Goal: Task Accomplishment & Management: Use online tool/utility

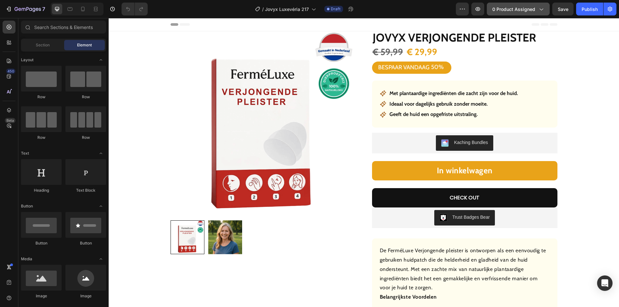
click at [510, 6] on span "0 product assigned" at bounding box center [514, 9] width 43 height 7
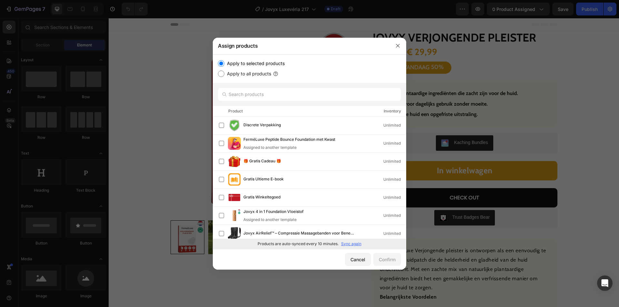
click at [353, 244] on p "Sync again" at bounding box center [351, 244] width 20 height 6
click at [268, 89] on input "text" at bounding box center [309, 94] width 183 height 13
paste input "Jovyx Antirimpelserum"
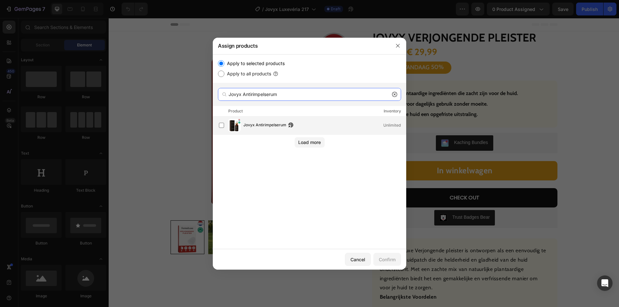
type input "Jovyx Antirimpelserum"
click at [257, 122] on span "Jovyx Antirimpelserum" at bounding box center [265, 125] width 43 height 7
click at [390, 256] on button "Confirm" at bounding box center [388, 259] width 28 height 13
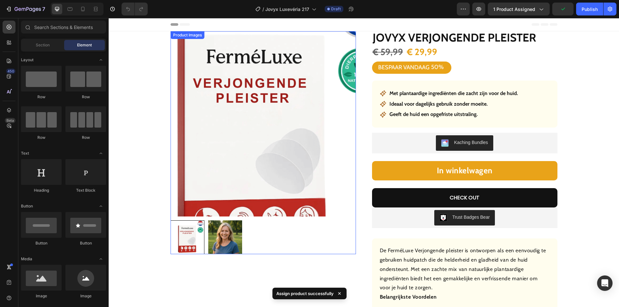
click at [262, 109] on img at bounding box center [263, 123] width 185 height 185
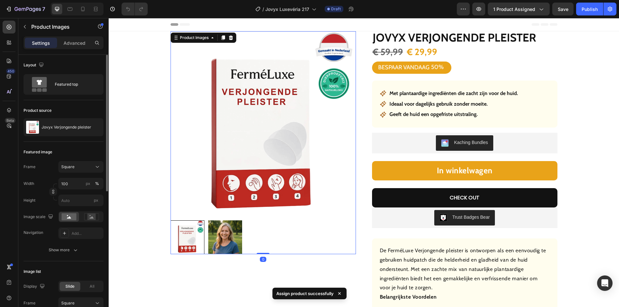
click at [65, 134] on div "Jovyx Verjongende pleister" at bounding box center [64, 127] width 80 height 18
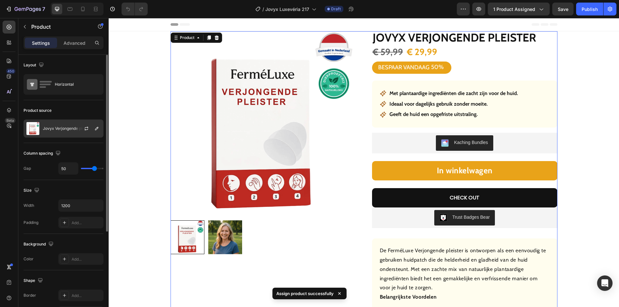
click at [69, 130] on p "Jovyx Verjongende pleister" at bounding box center [68, 128] width 50 height 5
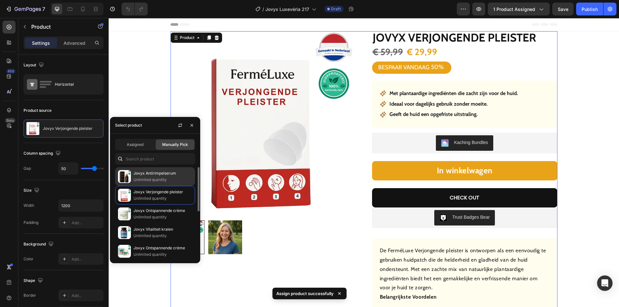
click at [149, 179] on p "Unlimited quantity" at bounding box center [163, 180] width 59 height 6
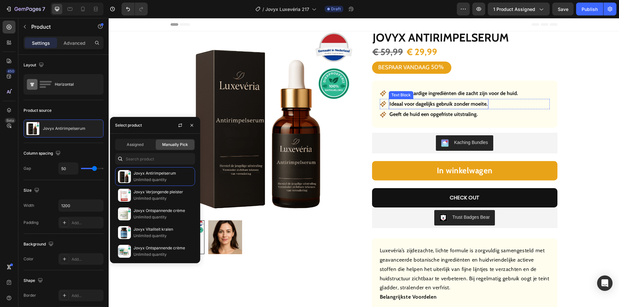
click at [413, 91] on strong "Met plantaardige ingrediënten die zacht zijn voor de huid." at bounding box center [454, 93] width 129 height 6
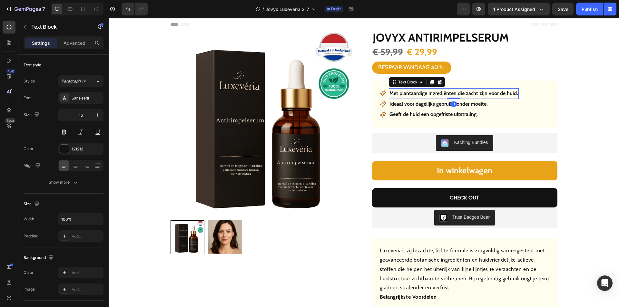
click at [413, 93] on strong "Met plantaardige ingrediënten die zacht zijn voor de huid." at bounding box center [454, 93] width 129 height 6
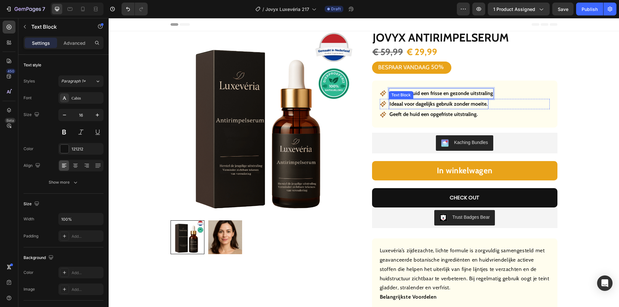
click at [432, 103] on p "Ideaal voor dagelijks gebruik zonder moeite." at bounding box center [439, 104] width 98 height 9
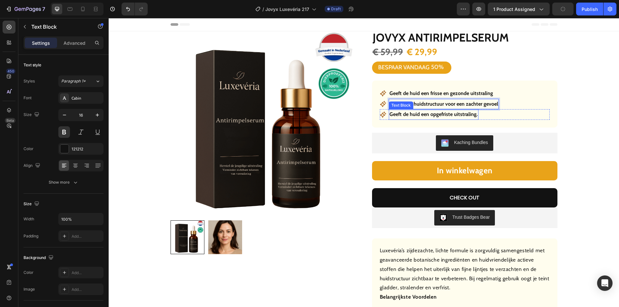
click at [422, 115] on strong "Geeft de huid een opgefriste uitstraling." at bounding box center [434, 114] width 88 height 6
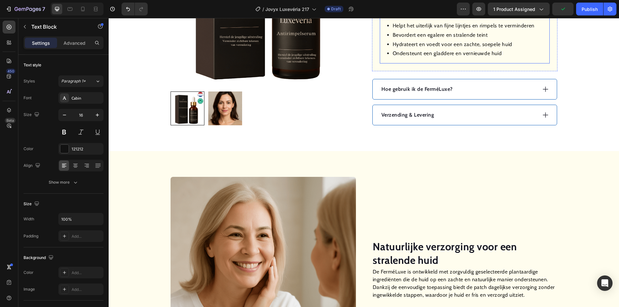
scroll to position [290, 0]
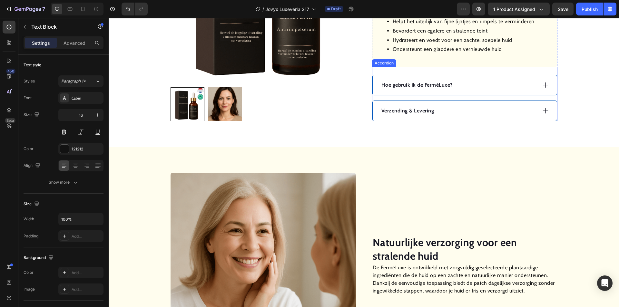
click at [472, 83] on div "Hoe gebruik ik de FerméLuxe?" at bounding box center [459, 85] width 156 height 10
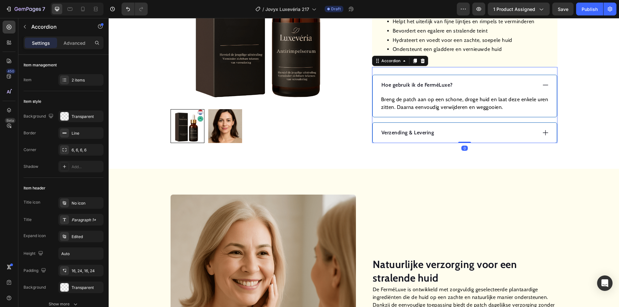
click at [472, 83] on div "Hoe gebruik ik de FerméLuxe?" at bounding box center [459, 85] width 156 height 10
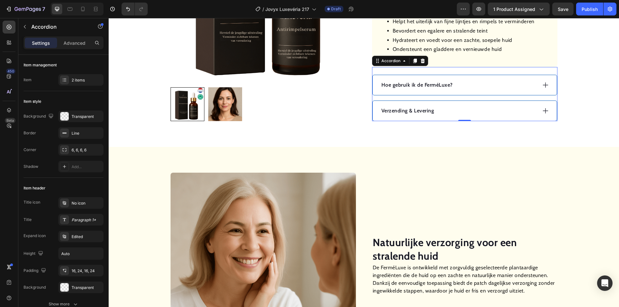
click at [476, 82] on div "Hoe gebruik ik de FerméLuxe?" at bounding box center [459, 85] width 156 height 10
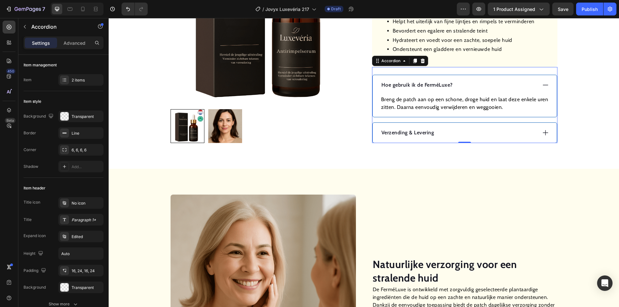
click at [413, 86] on p "Hoe gebruik ik de FerméLuxe?" at bounding box center [417, 85] width 71 height 8
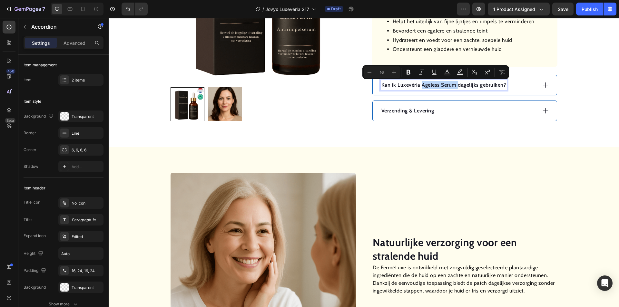
drag, startPoint x: 455, startPoint y: 85, endPoint x: 419, endPoint y: 86, distance: 36.1
click at [419, 86] on p "Kan ik Luxevéria Ageless Serum dagelijks gebruiken?" at bounding box center [444, 85] width 125 height 8
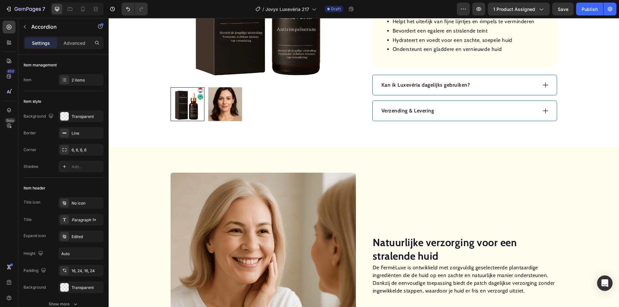
click at [499, 87] on div "Kan ik Luxevéria dagelijks gebruiken?" at bounding box center [459, 85] width 156 height 10
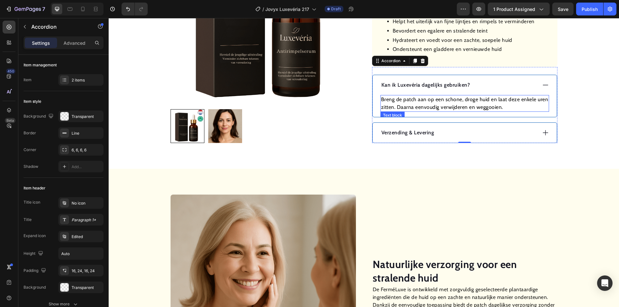
click at [429, 102] on p "Breng de patch aan op een schone, droge huid en laat deze enkele uren zitten. D…" at bounding box center [464, 103] width 167 height 15
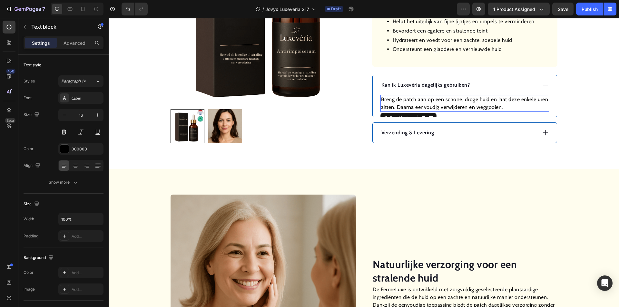
click at [430, 102] on p "Breng de patch aan op een schone, droge huid en laat deze enkele uren zitten. D…" at bounding box center [464, 103] width 167 height 15
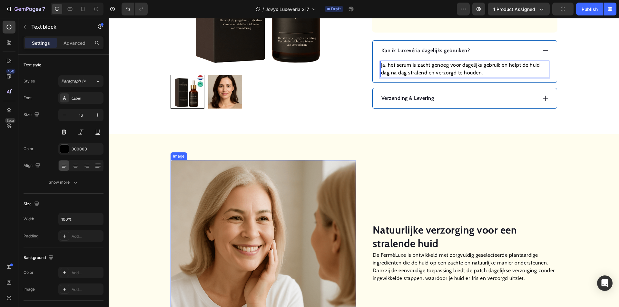
scroll to position [452, 0]
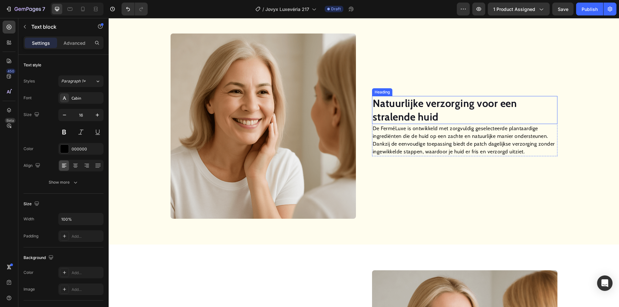
click at [400, 105] on strong "Natuurlijke verzorging voor een stralende huid" at bounding box center [445, 110] width 145 height 26
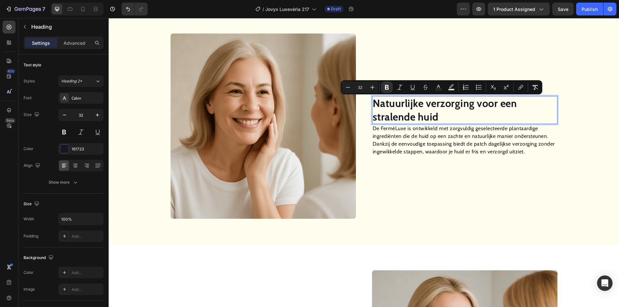
scroll to position [458, 0]
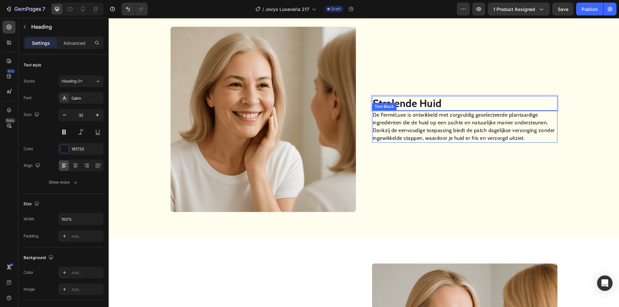
click at [400, 127] on p "De FerméLuxe is ontwikkeld met zorgvuldig geselecteerde plantaardige ingrediënt…" at bounding box center [465, 126] width 184 height 31
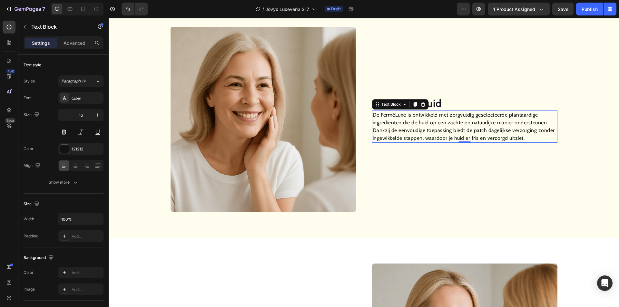
click at [400, 127] on p "De FerméLuxe is ontwikkeld met zorgvuldig geselecteerde plantaardige ingrediënt…" at bounding box center [465, 126] width 184 height 31
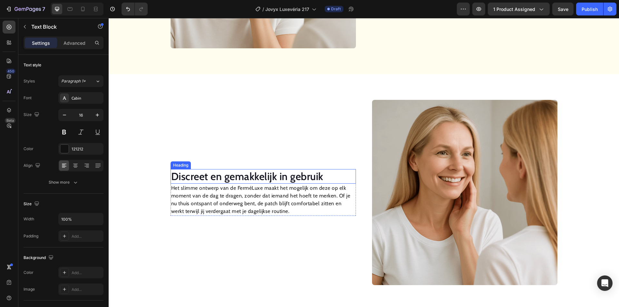
scroll to position [663, 0]
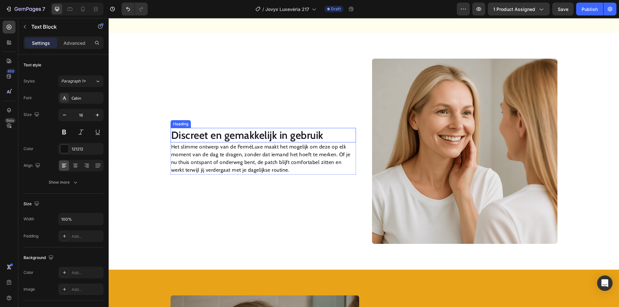
click at [247, 133] on h2 "Discreet en gemakkelijk in gebruik" at bounding box center [263, 135] width 185 height 15
click at [246, 133] on h2 "Discreet en gemakkelijk in gebruik" at bounding box center [263, 135] width 185 height 15
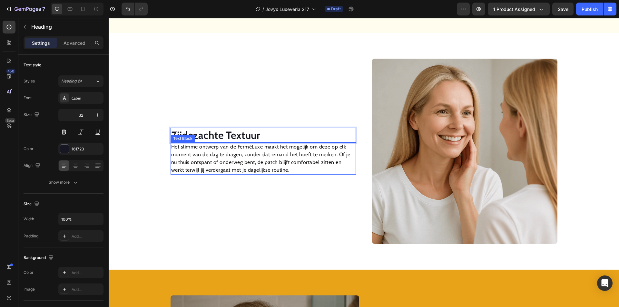
click at [251, 158] on p "Het slimme ontwerp van de FerméLuxe maakt het mogelijk om deze op elk moment va…" at bounding box center [263, 158] width 184 height 31
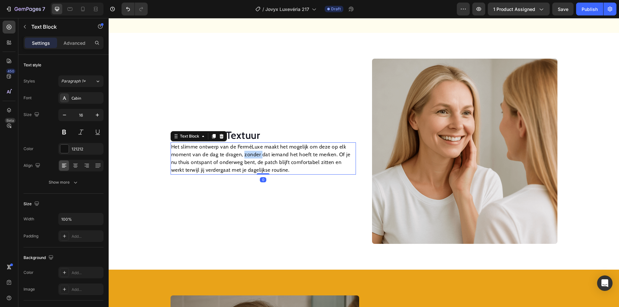
click at [251, 158] on p "Het slimme ontwerp van de FerméLuxe maakt het mogelijk om deze op elk moment va…" at bounding box center [263, 158] width 184 height 31
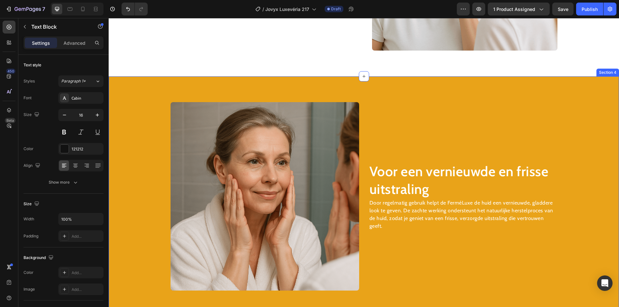
scroll to position [869, 0]
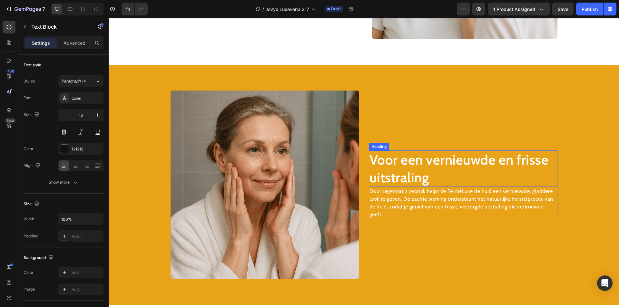
click at [429, 153] on h2 "Voor een vernieuwde en frisse uitstraling" at bounding box center [463, 169] width 189 height 36
click at [419, 160] on h2 "Voor een vernieuwde en frisse uitstraling" at bounding box center [463, 169] width 189 height 36
click at [419, 160] on p "Voor een vernieuwde en frisse uitstraling" at bounding box center [463, 168] width 187 height 35
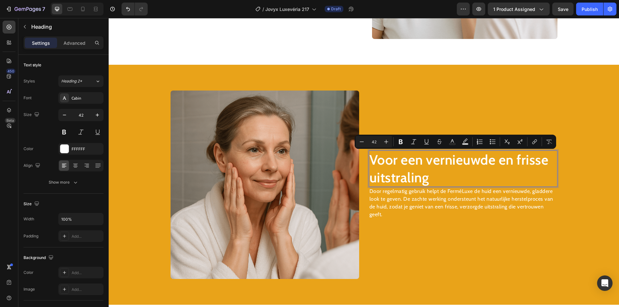
scroll to position [877, 0]
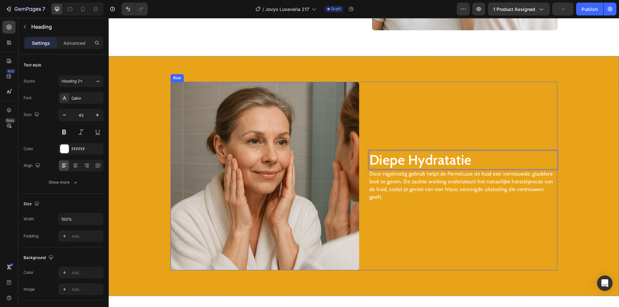
click at [404, 187] on p "Door regelmatig gebruik helpt de FerméLuxe de huid een vernieuwde, gladdere loo…" at bounding box center [463, 185] width 187 height 31
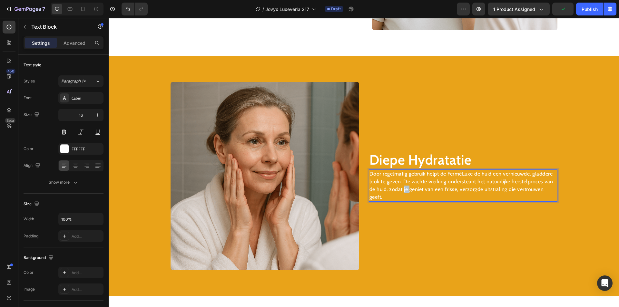
click at [404, 187] on p "Door regelmatig gebruik helpt de FerméLuxe de huid een vernieuwde, gladdere loo…" at bounding box center [463, 185] width 187 height 31
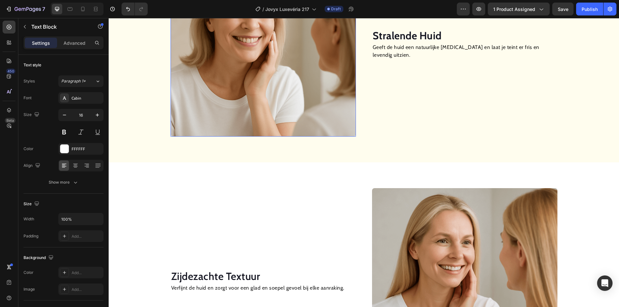
click at [272, 130] on img at bounding box center [263, 43] width 185 height 185
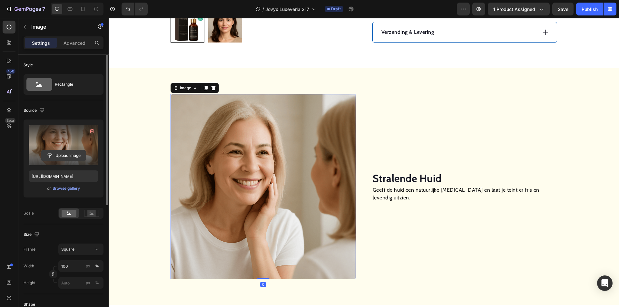
click at [73, 152] on input "file" at bounding box center [63, 155] width 45 height 11
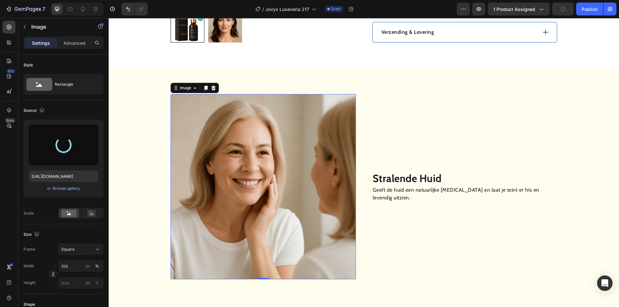
type input "[URL][DOMAIN_NAME]"
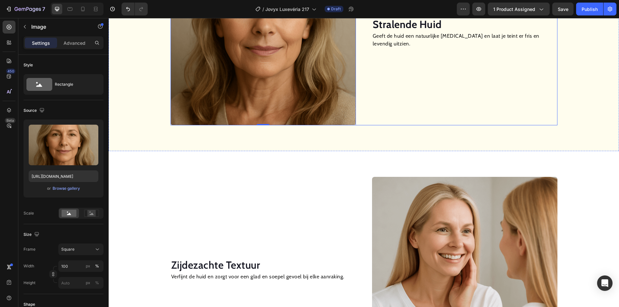
scroll to position [563, 0]
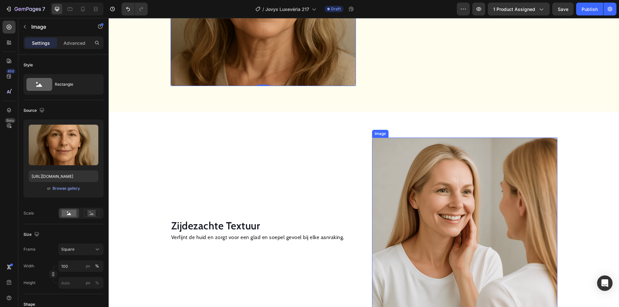
click at [456, 181] on img at bounding box center [464, 230] width 185 height 185
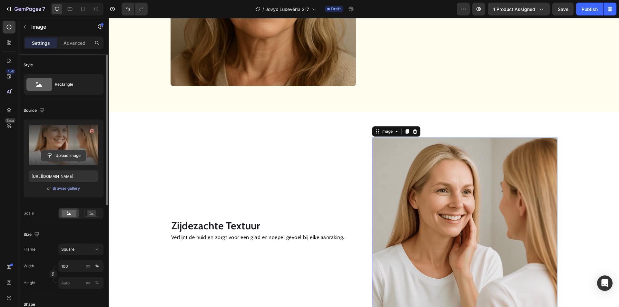
click at [73, 156] on input "file" at bounding box center [63, 155] width 45 height 11
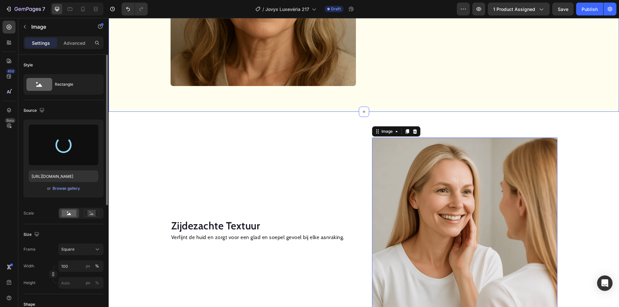
type input "[URL][DOMAIN_NAME]"
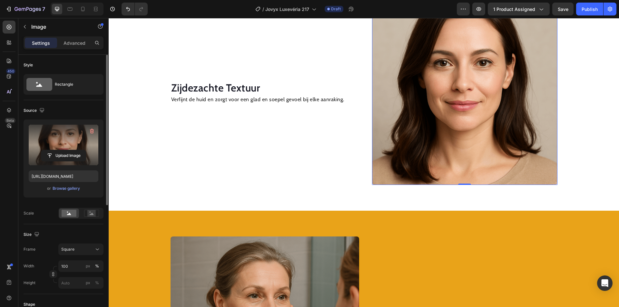
scroll to position [788, 0]
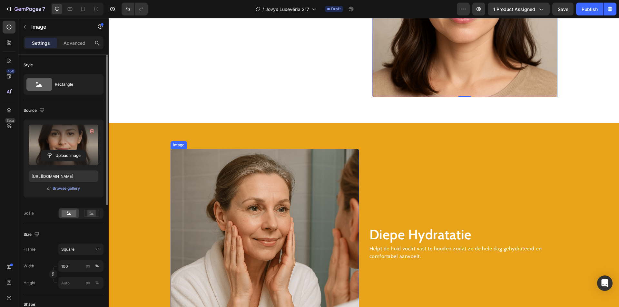
click at [232, 205] on img at bounding box center [265, 243] width 189 height 189
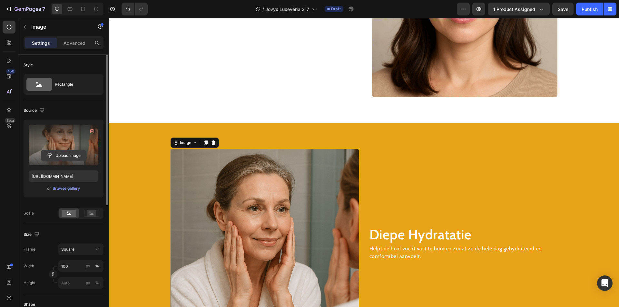
click at [68, 155] on input "file" at bounding box center [63, 155] width 45 height 11
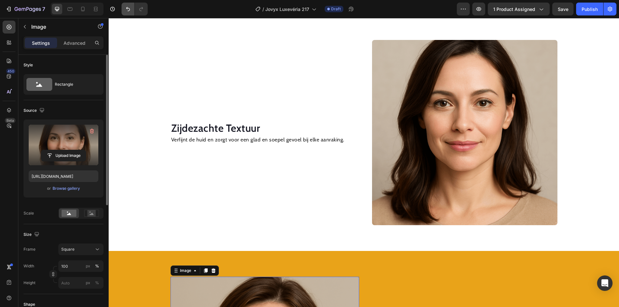
scroll to position [659, 0]
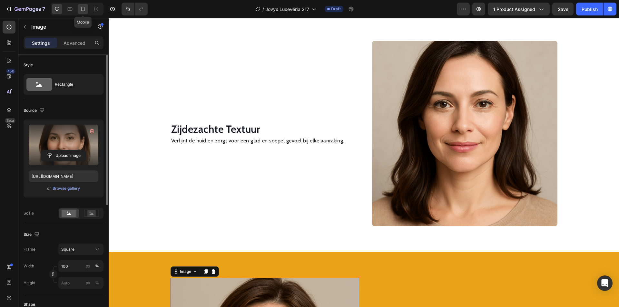
click at [82, 8] on icon at bounding box center [83, 9] width 6 height 6
type input "https://cdn.shopify.com/s/files/1/0627/9908/5677/files/gempages_567878839066166…"
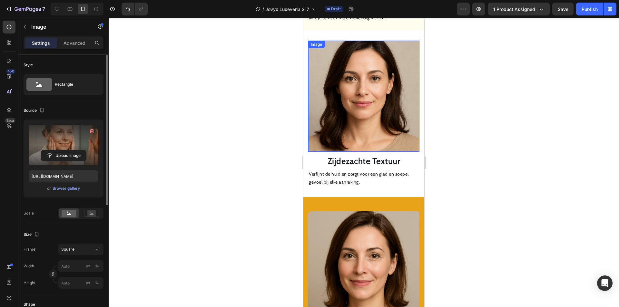
click at [360, 78] on img at bounding box center [363, 96] width 111 height 111
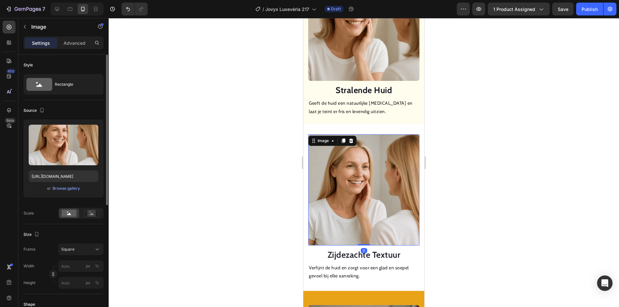
scroll to position [425, 0]
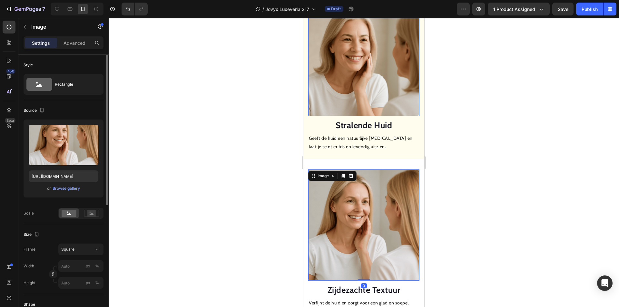
click at [360, 78] on img at bounding box center [363, 60] width 111 height 111
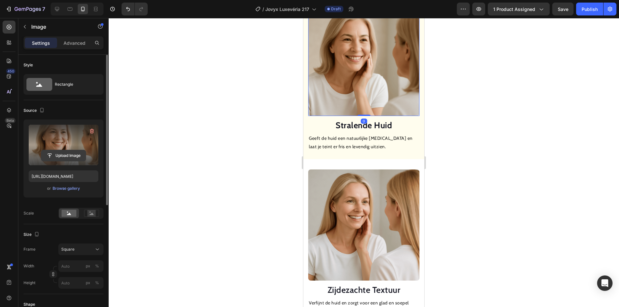
click at [72, 159] on input "file" at bounding box center [63, 155] width 45 height 11
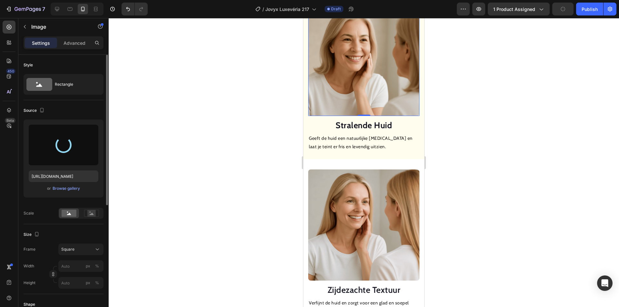
type input "[URL][DOMAIN_NAME]"
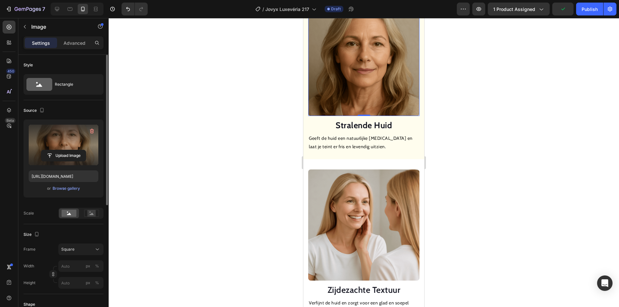
scroll to position [522, 0]
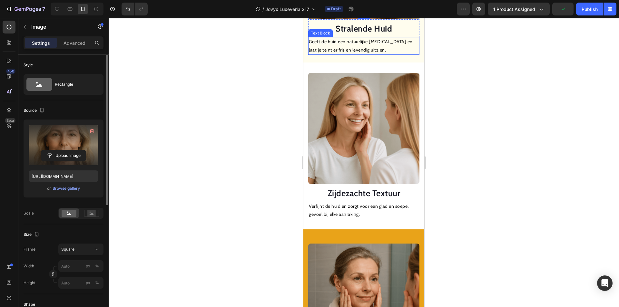
click at [346, 116] on img at bounding box center [363, 128] width 111 height 111
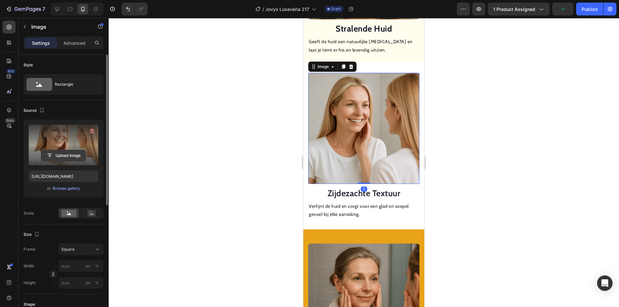
click at [65, 157] on input "file" at bounding box center [63, 155] width 45 height 11
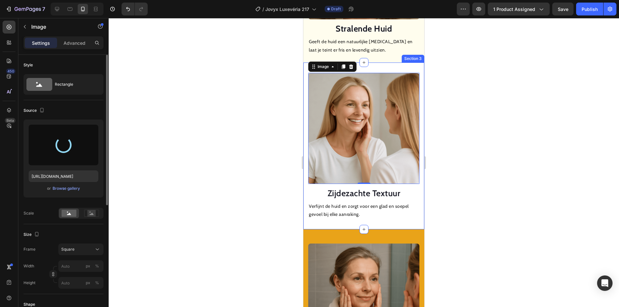
type input "[URL][DOMAIN_NAME]"
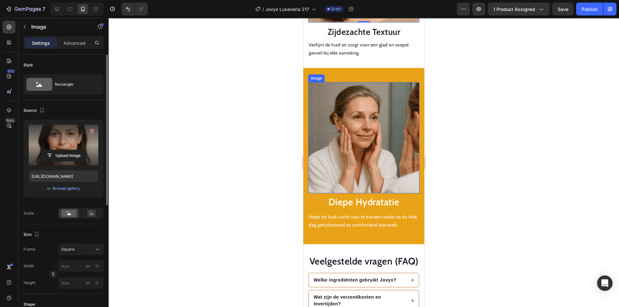
scroll to position [683, 0]
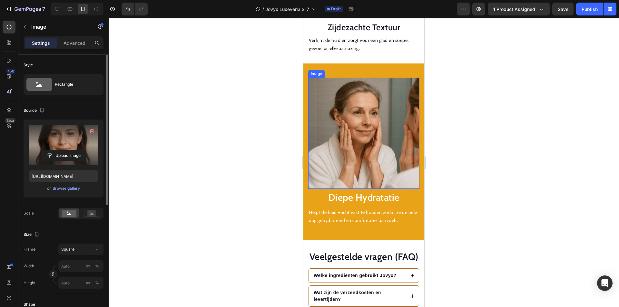
click at [363, 139] on img at bounding box center [363, 133] width 111 height 111
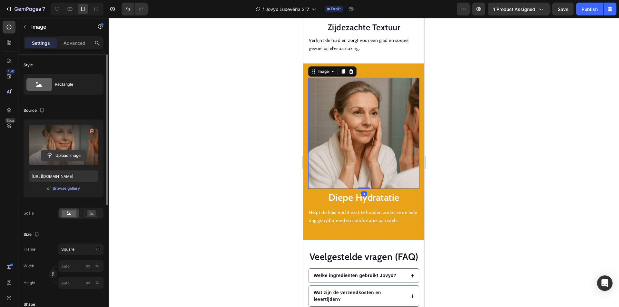
click at [70, 154] on input "file" at bounding box center [63, 155] width 45 height 11
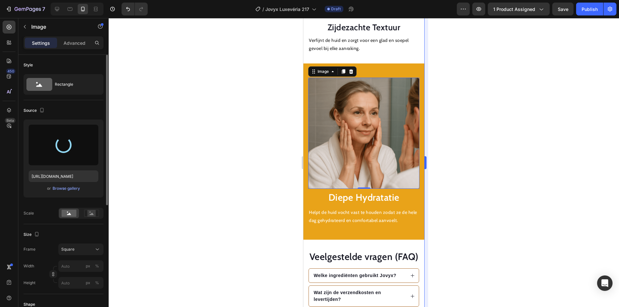
type input "[URL][DOMAIN_NAME]"
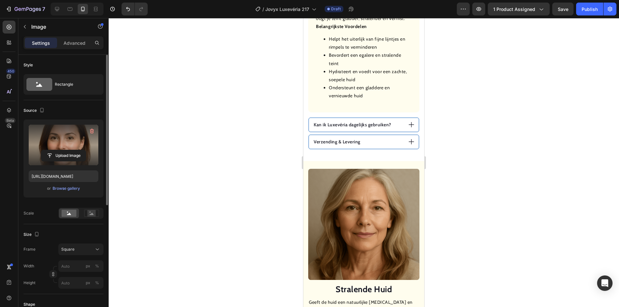
scroll to position [296, 0]
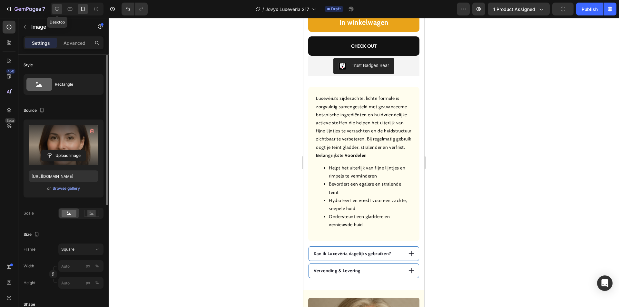
click at [60, 7] on icon at bounding box center [57, 9] width 6 height 6
type input "100"
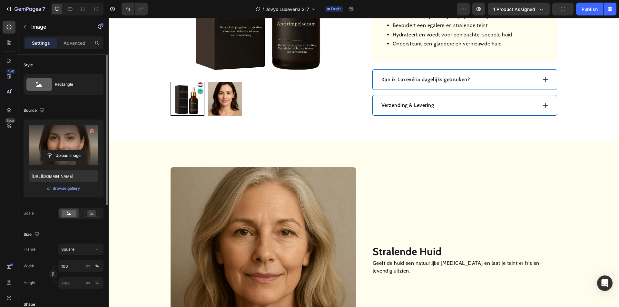
scroll to position [299, 0]
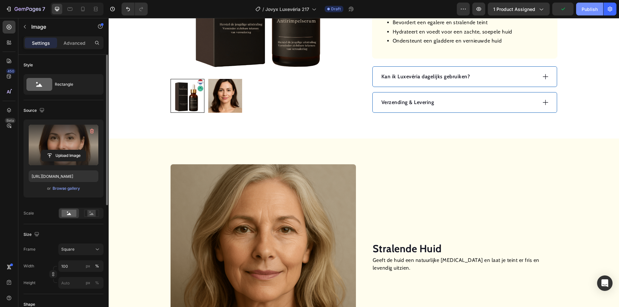
click at [589, 10] on div "Publish" at bounding box center [590, 9] width 16 height 7
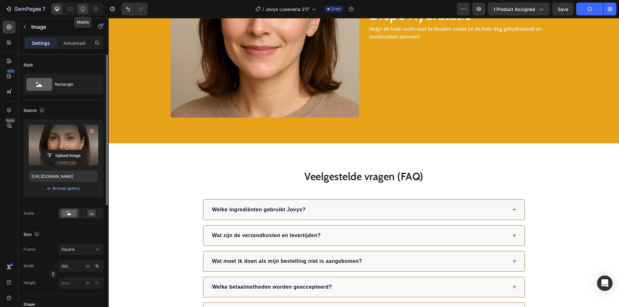
click at [85, 9] on icon at bounding box center [83, 9] width 4 height 5
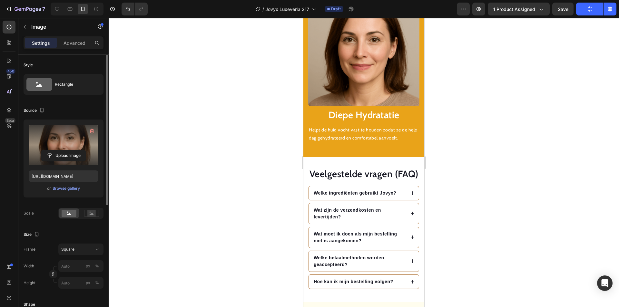
scroll to position [931, 0]
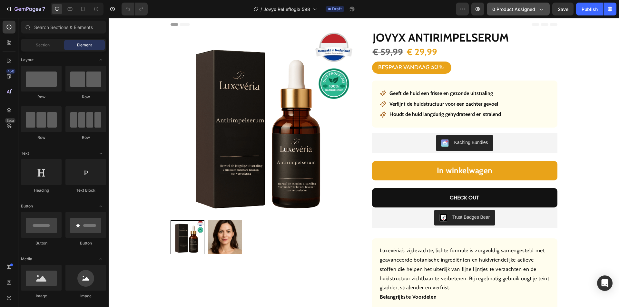
click at [504, 12] on button "0 product assigned" at bounding box center [518, 9] width 63 height 13
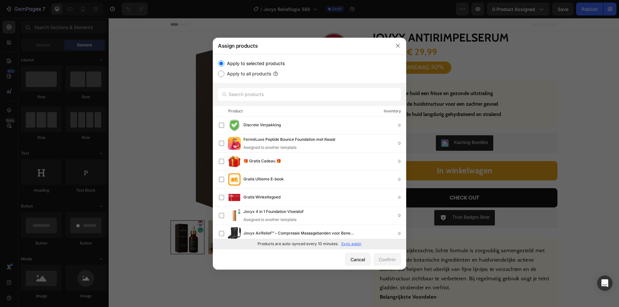
click at [353, 244] on p "Sync again" at bounding box center [351, 244] width 20 height 6
click at [274, 107] on div "Product Inventory" at bounding box center [310, 111] width 194 height 11
click at [277, 95] on input "text" at bounding box center [309, 94] width 183 height 13
paste input "Jovyx Opluchting crème"
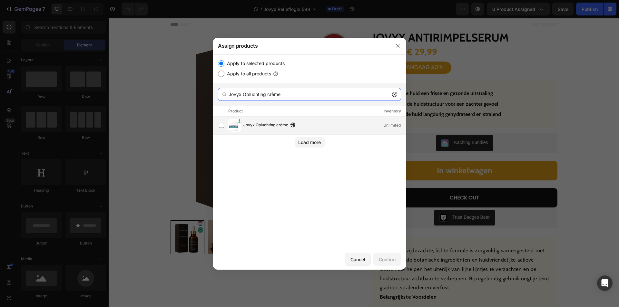
type input "Jovyx Opluchting crème"
click at [268, 127] on span "Jovyx Opluchting crème" at bounding box center [266, 125] width 45 height 7
click at [392, 260] on div "Confirm" at bounding box center [387, 259] width 17 height 7
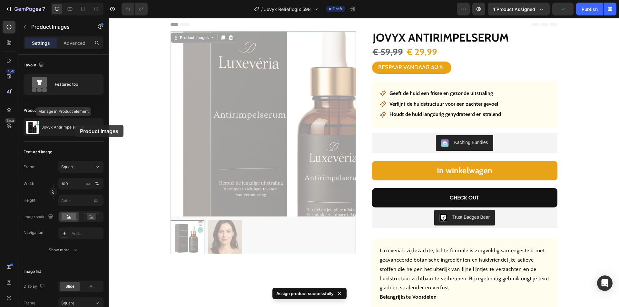
drag, startPoint x: 110, startPoint y: 114, endPoint x: 75, endPoint y: 125, distance: 36.0
click at [75, 125] on div "Jovyx Antirimpelserum" at bounding box center [64, 127] width 80 height 18
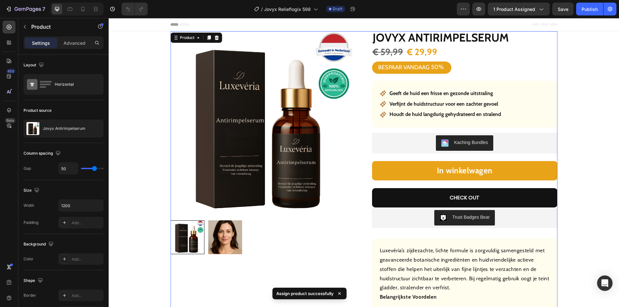
click at [59, 128] on p "Jovyx Antirimpelserum" at bounding box center [64, 128] width 43 height 5
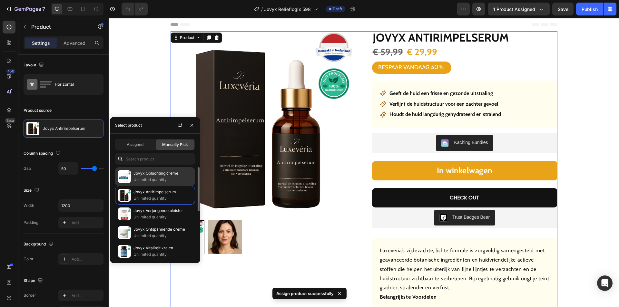
click at [137, 176] on p "Jovyx Opluchting crème" at bounding box center [163, 173] width 59 height 6
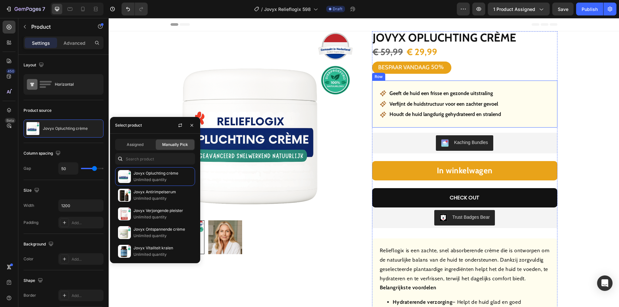
click at [420, 95] on strong "Geeft de huid een frisse en gezonde uitstraling" at bounding box center [442, 93] width 104 height 6
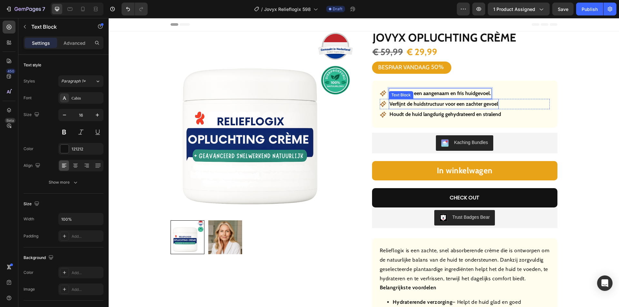
click at [431, 108] on p "Verfijnt de huidstructuur voor een zachter gevoel" at bounding box center [444, 104] width 109 height 9
click at [432, 106] on p "Verfijnt de huidstructuur voor een zachter gevoel" at bounding box center [444, 104] width 109 height 9
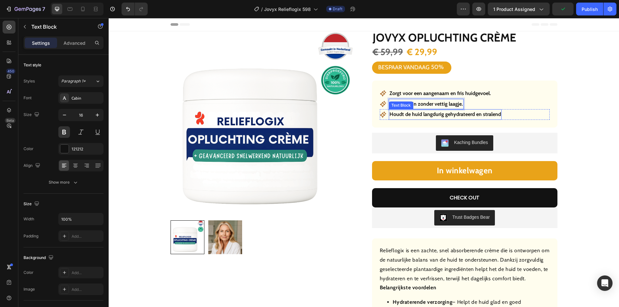
click at [439, 115] on strong "Houdt de huid langdurig gehydrateerd en stralend" at bounding box center [446, 114] width 112 height 6
click at [440, 115] on strong "Houdt de huid langdurig gehydrateerd en stralend" at bounding box center [446, 114] width 112 height 6
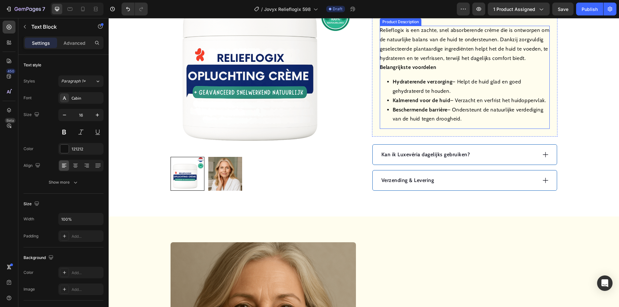
scroll to position [226, 0]
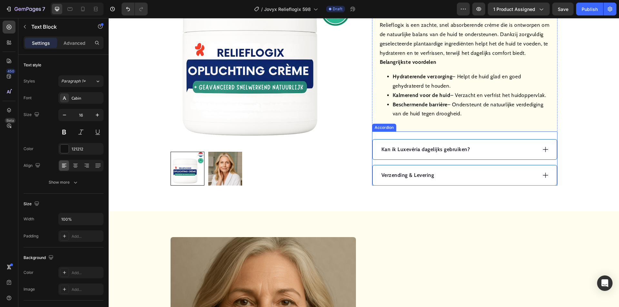
click at [521, 148] on div "Kan ik Luxevéria dagelijks gebruiken?" at bounding box center [459, 150] width 156 height 10
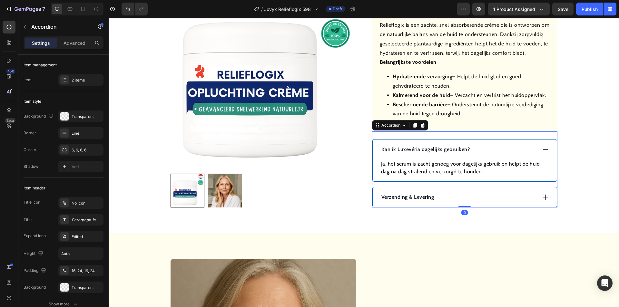
click at [429, 150] on p "Kan ik Luxevéria dagelijks gebruiken?" at bounding box center [426, 150] width 89 height 8
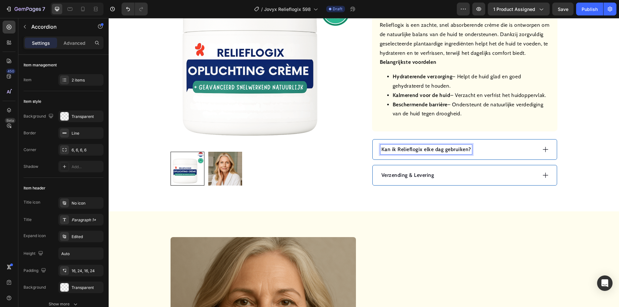
drag, startPoint x: 502, startPoint y: 150, endPoint x: 488, endPoint y: 152, distance: 13.8
click at [502, 149] on div "Kan ik Relieflogix elke dag gebruiken?" at bounding box center [459, 150] width 156 height 10
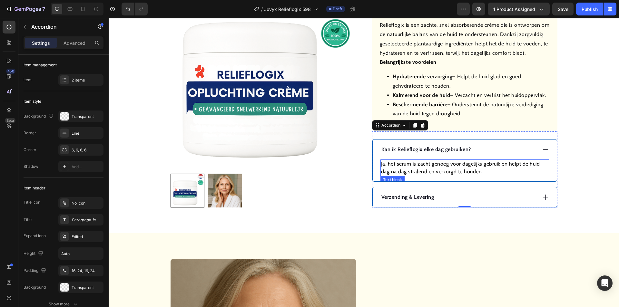
click at [439, 165] on p "Ja, het serum is zacht genoeg voor dagelijks gebruik en helpt de huid dag na da…" at bounding box center [464, 167] width 167 height 15
click at [441, 164] on p "Ja, het serum is zacht genoeg voor dagelijks gebruik en helpt de huid dag na da…" at bounding box center [464, 167] width 167 height 15
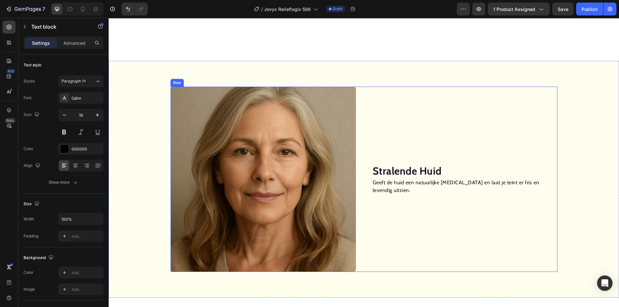
scroll to position [484, 0]
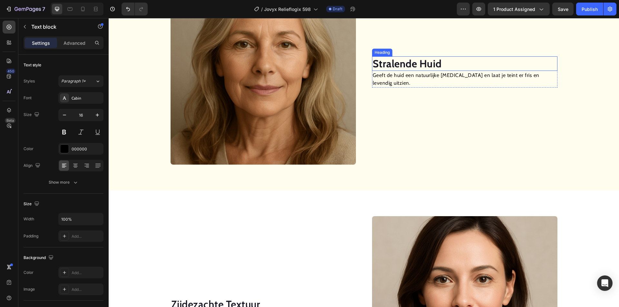
click at [402, 70] on strong "Stralende Huid" at bounding box center [407, 63] width 69 height 13
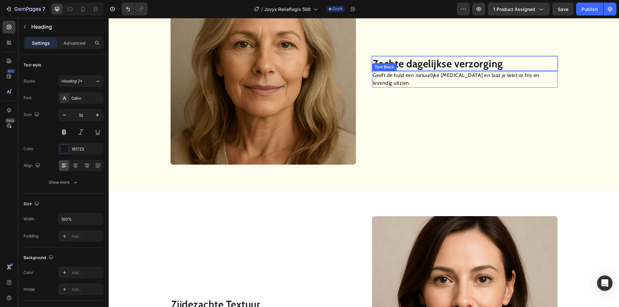
click at [426, 78] on p "Geeft de huid een natuurlijke [MEDICAL_DATA] en laat je teint er fris en levend…" at bounding box center [465, 79] width 184 height 15
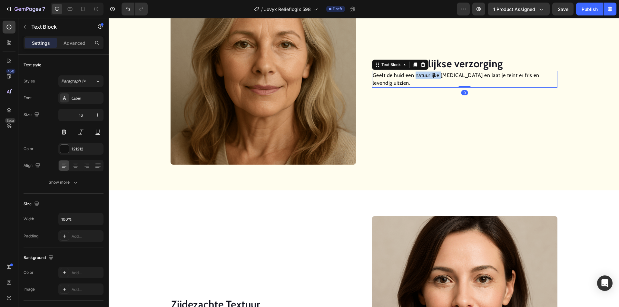
click at [426, 78] on p "Geeft de huid een natuurlijke [MEDICAL_DATA] en laat je teint er fris en levend…" at bounding box center [465, 79] width 184 height 15
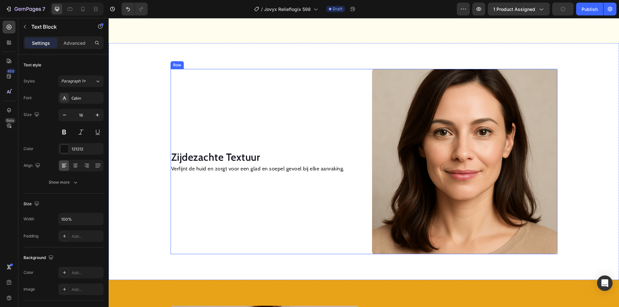
scroll to position [641, 0]
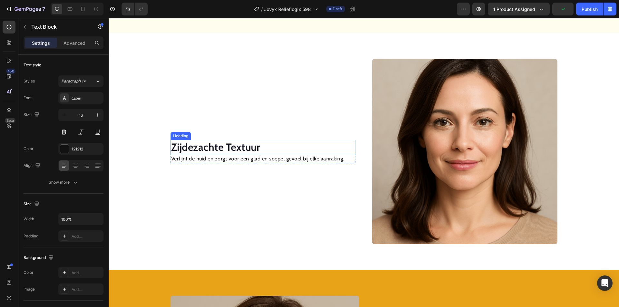
click at [244, 147] on h2 "Zijdezachte Textuur" at bounding box center [263, 147] width 185 height 15
click at [275, 159] on p "Verfijnt de huid en zorgt voor een glad en soepel gevoel bij elke aanraking." at bounding box center [263, 159] width 184 height 8
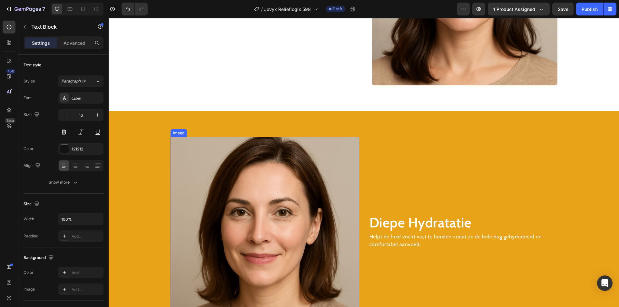
scroll to position [895, 0]
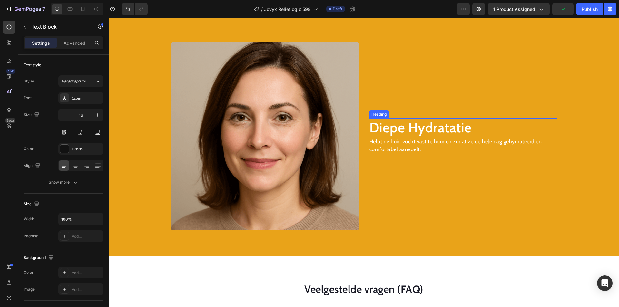
click at [404, 127] on h2 "Diepe Hydratatie" at bounding box center [463, 127] width 189 height 19
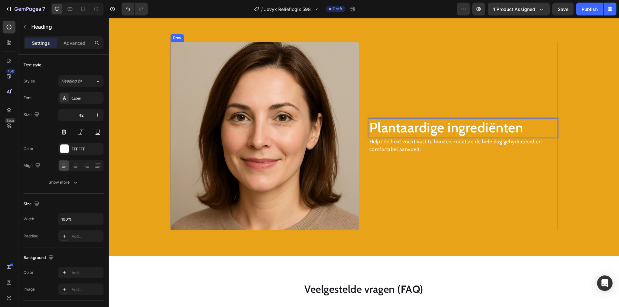
click at [395, 145] on p "Helpt de huid vocht vast te houden zodat ze de hele dag gehydrateerd en comfort…" at bounding box center [463, 145] width 187 height 15
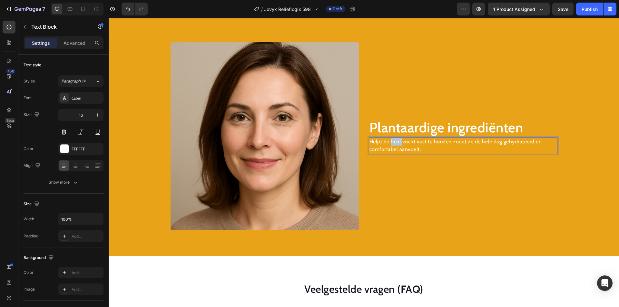
click at [395, 145] on p "Helpt de huid vocht vast te houden zodat ze de hele dag gehydrateerd en comfort…" at bounding box center [463, 145] width 187 height 15
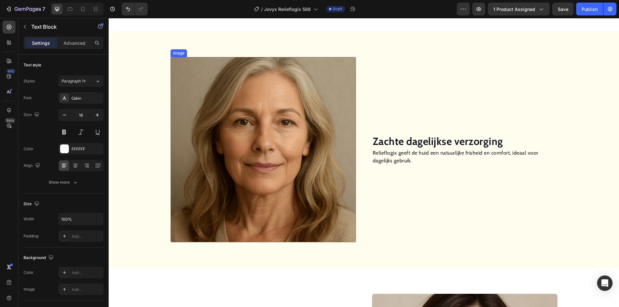
click at [264, 160] on img at bounding box center [263, 149] width 185 height 185
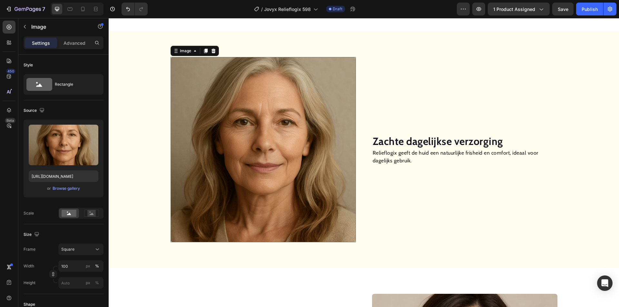
scroll to position [379, 0]
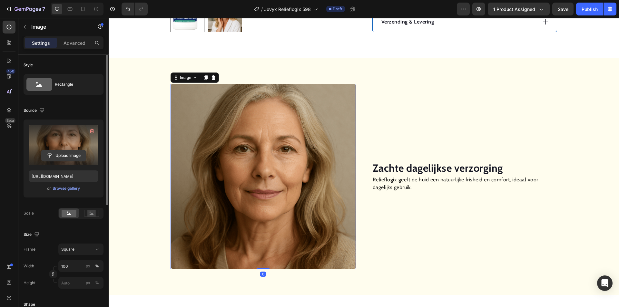
click at [77, 156] on input "file" at bounding box center [63, 155] width 45 height 11
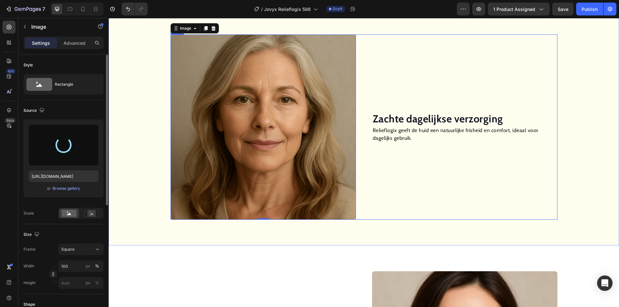
scroll to position [476, 0]
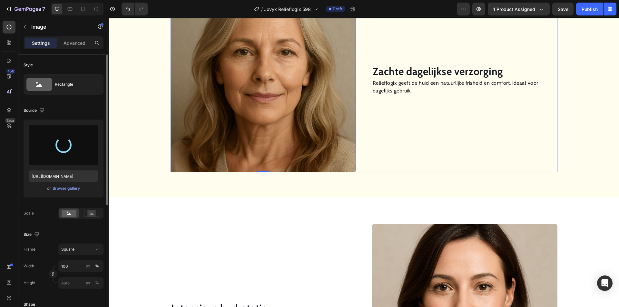
type input "[URL][DOMAIN_NAME]"
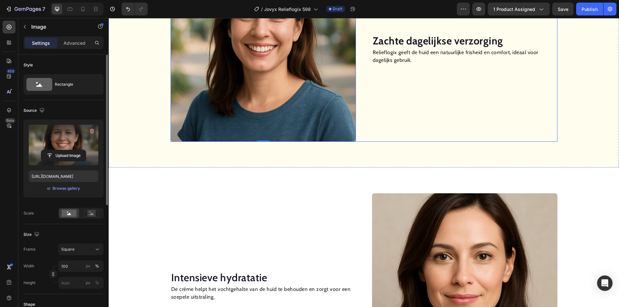
scroll to position [605, 0]
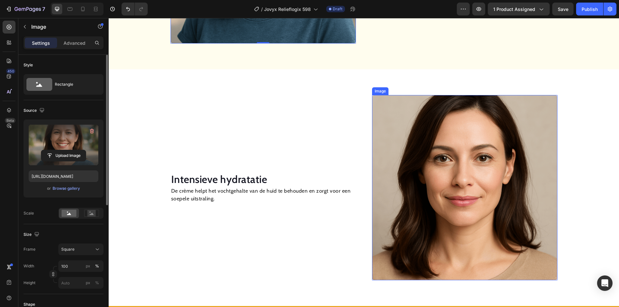
click at [438, 160] on img at bounding box center [464, 187] width 185 height 185
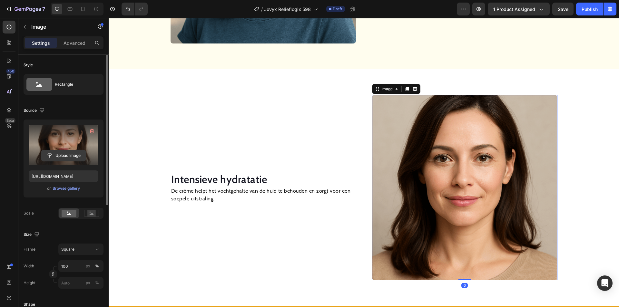
click at [64, 155] on input "file" at bounding box center [63, 155] width 45 height 11
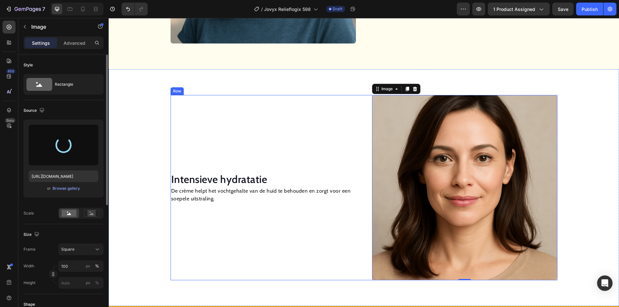
type input "[URL][DOMAIN_NAME]"
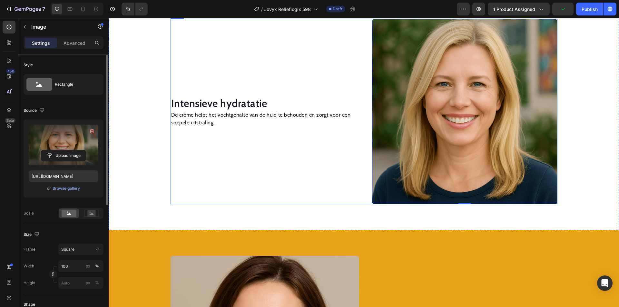
scroll to position [799, 0]
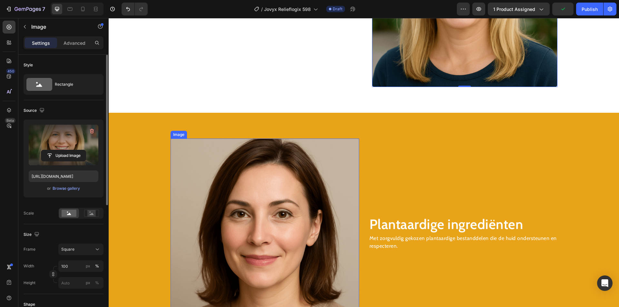
click at [275, 186] on img at bounding box center [265, 233] width 189 height 189
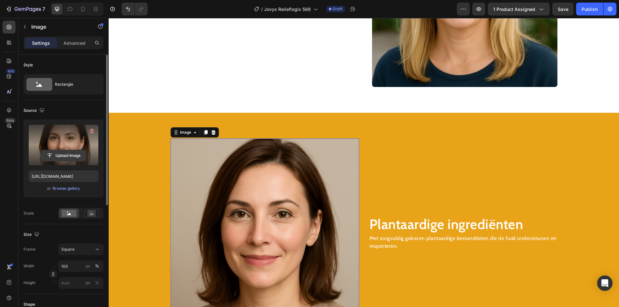
click at [63, 156] on input "file" at bounding box center [63, 155] width 45 height 11
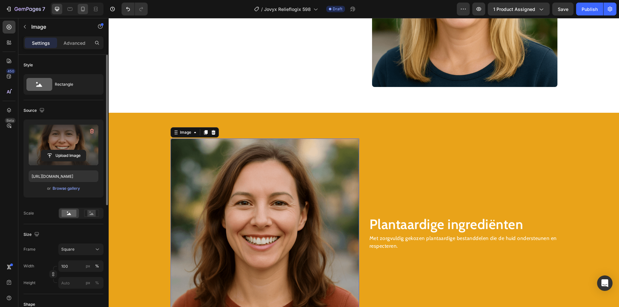
click at [86, 10] on icon at bounding box center [83, 9] width 6 height 6
type input "[URL][DOMAIN_NAME]"
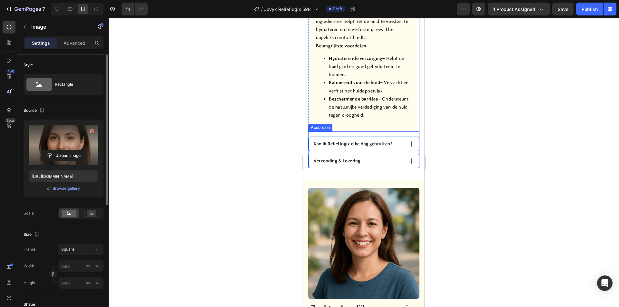
scroll to position [503, 0]
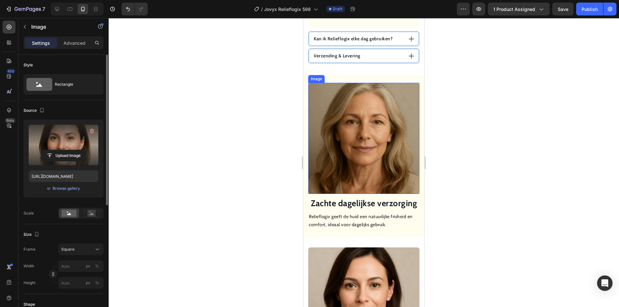
click at [358, 133] on img at bounding box center [363, 138] width 111 height 111
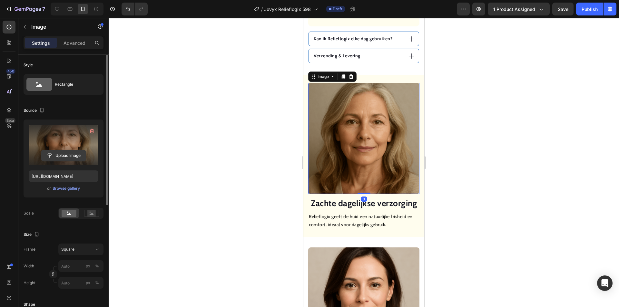
click at [66, 154] on input "file" at bounding box center [63, 155] width 45 height 11
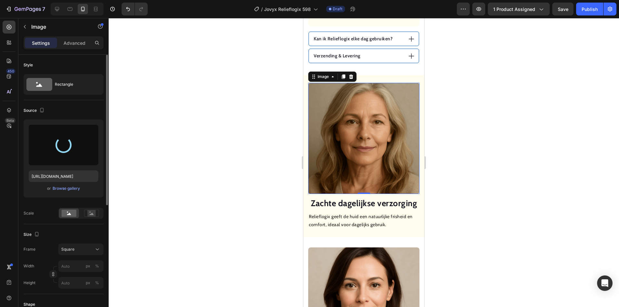
type input "[URL][DOMAIN_NAME]"
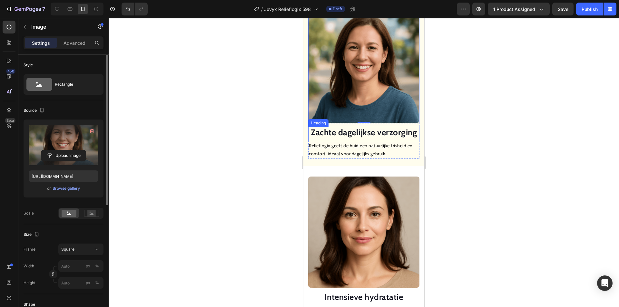
scroll to position [632, 0]
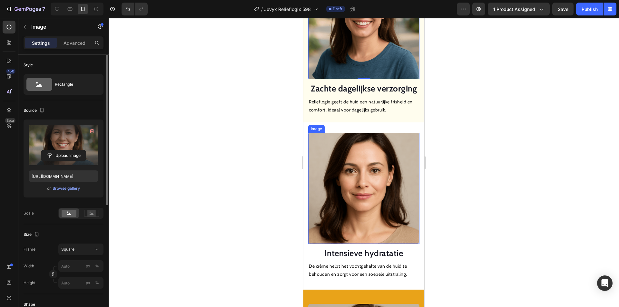
click at [373, 169] on img at bounding box center [363, 188] width 111 height 111
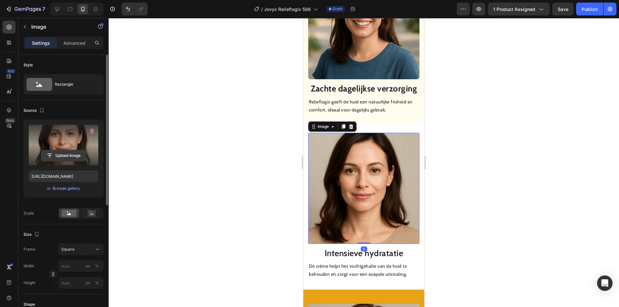
click at [66, 155] on input "file" at bounding box center [63, 155] width 45 height 11
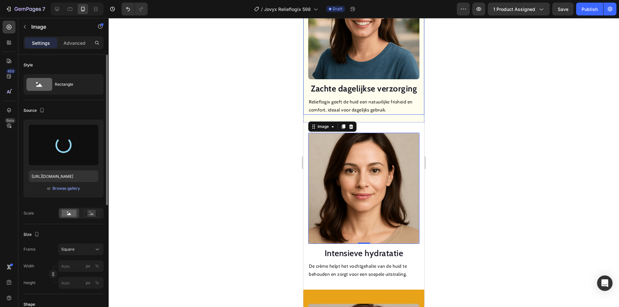
type input "[URL][DOMAIN_NAME]"
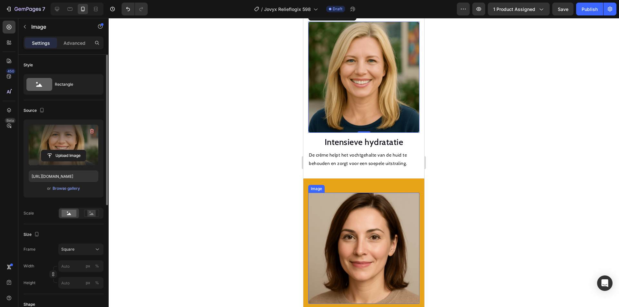
scroll to position [825, 0]
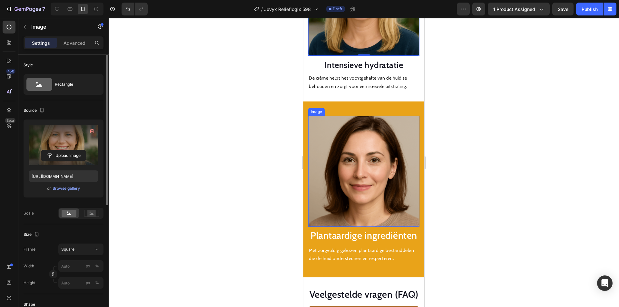
click at [357, 168] on img at bounding box center [363, 171] width 111 height 111
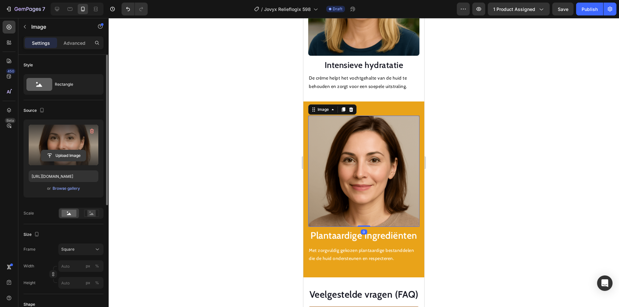
click at [69, 154] on input "file" at bounding box center [63, 155] width 45 height 11
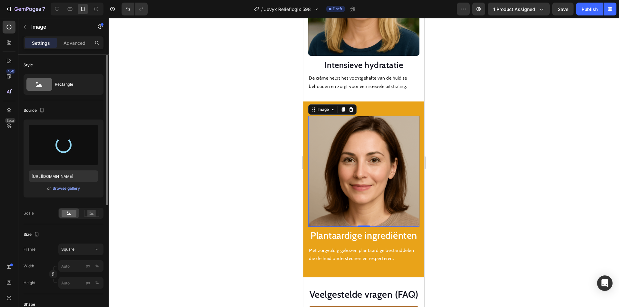
type input "[URL][DOMAIN_NAME]"
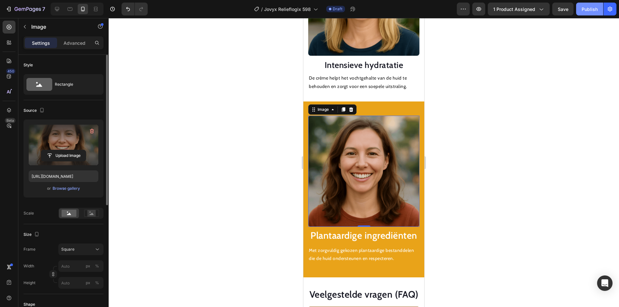
click at [593, 8] on div "Publish" at bounding box center [590, 9] width 16 height 7
